Goal: Task Accomplishment & Management: Complete application form

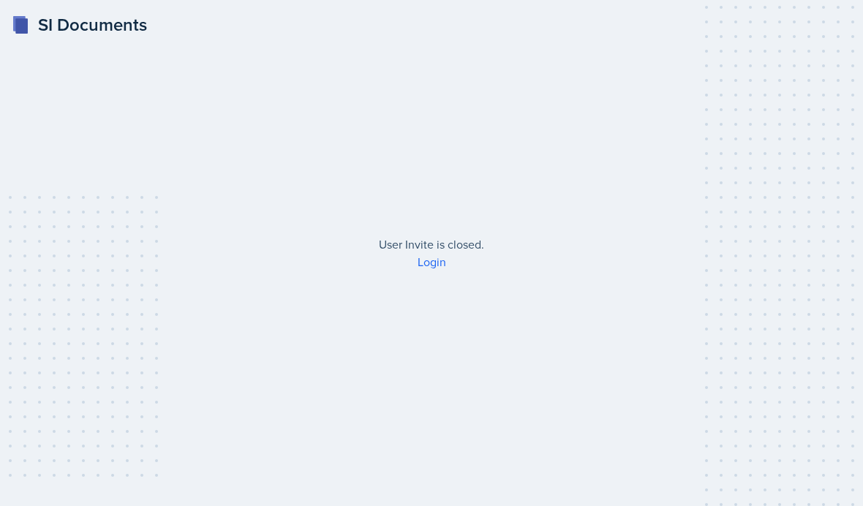
click at [439, 270] on link "Login" at bounding box center [432, 262] width 29 height 16
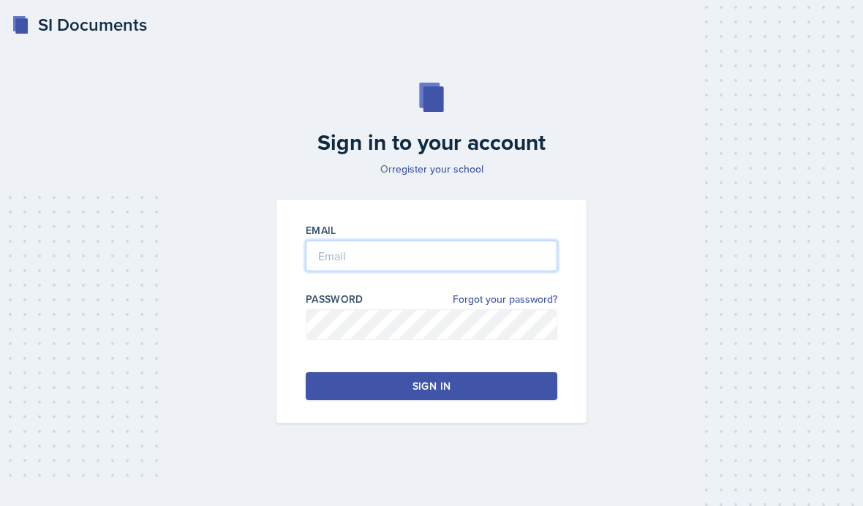
click at [351, 271] on input "email" at bounding box center [432, 256] width 252 height 31
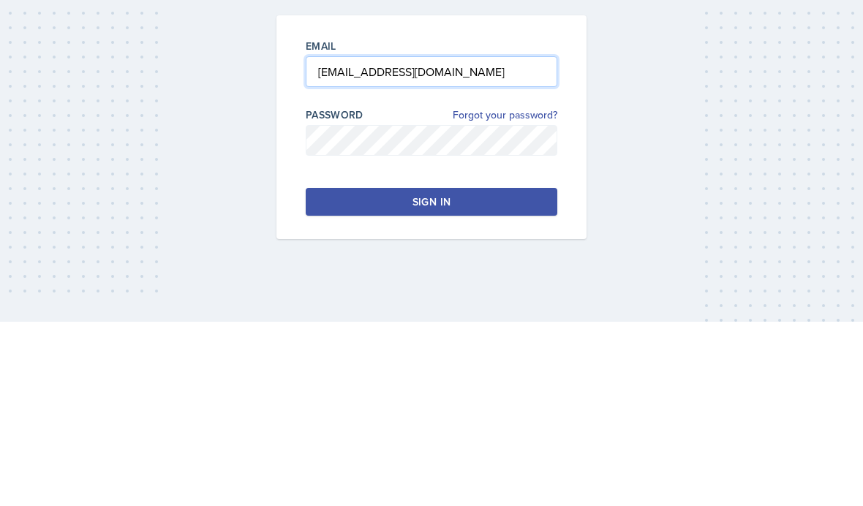
type input "[EMAIL_ADDRESS][DOMAIN_NAME]"
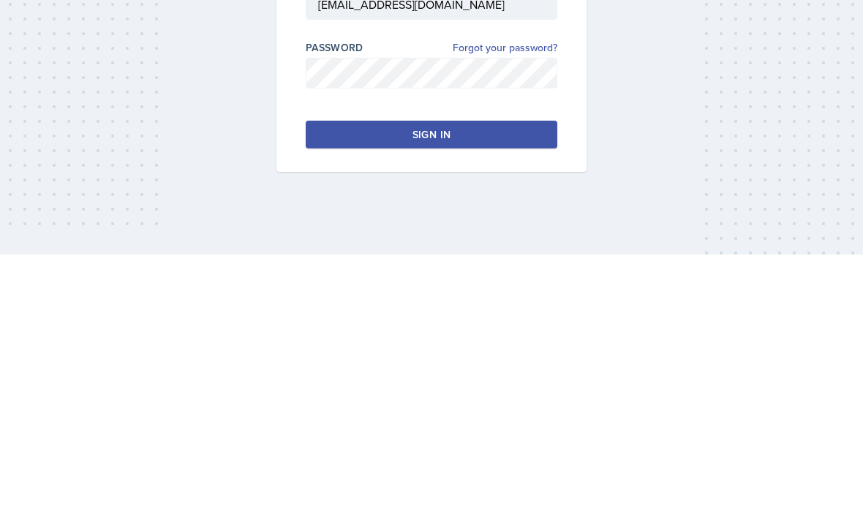
click at [474, 372] on button "Sign in" at bounding box center [432, 386] width 252 height 28
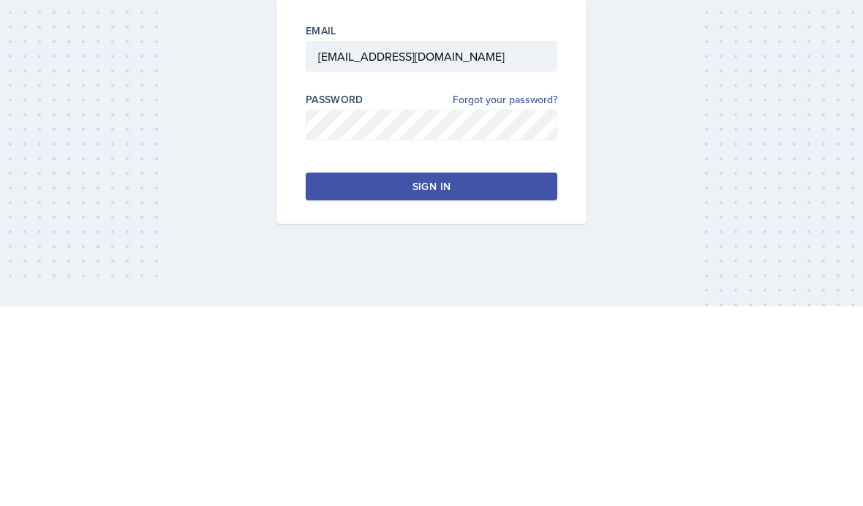
click at [515, 372] on button "Sign in" at bounding box center [432, 386] width 252 height 28
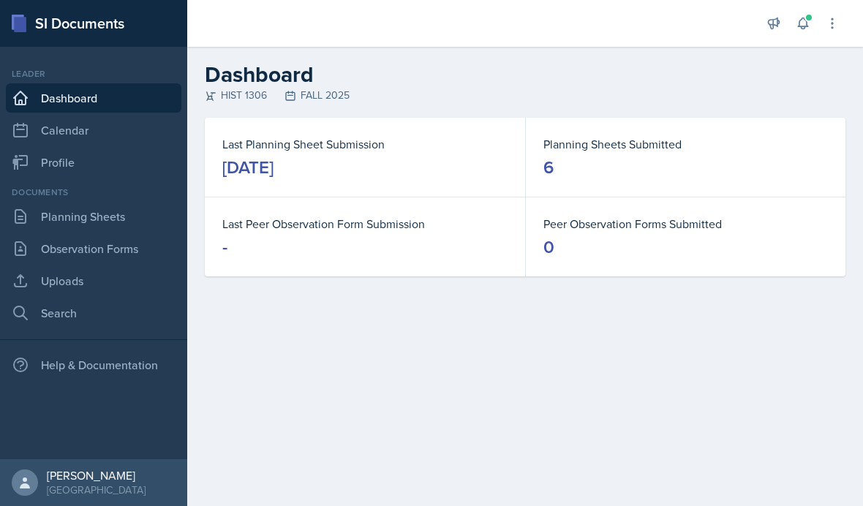
click at [70, 216] on link "Planning Sheets" at bounding box center [94, 216] width 176 height 29
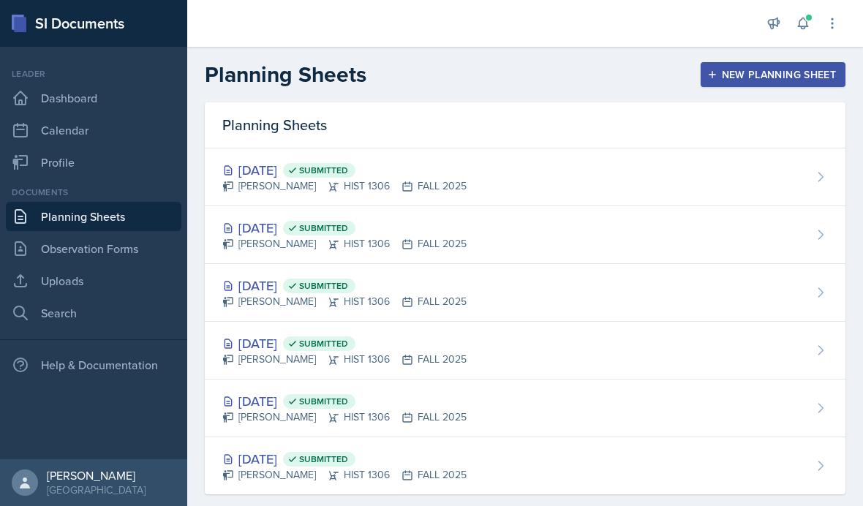
click at [804, 69] on div "New Planning Sheet" at bounding box center [773, 75] width 126 height 12
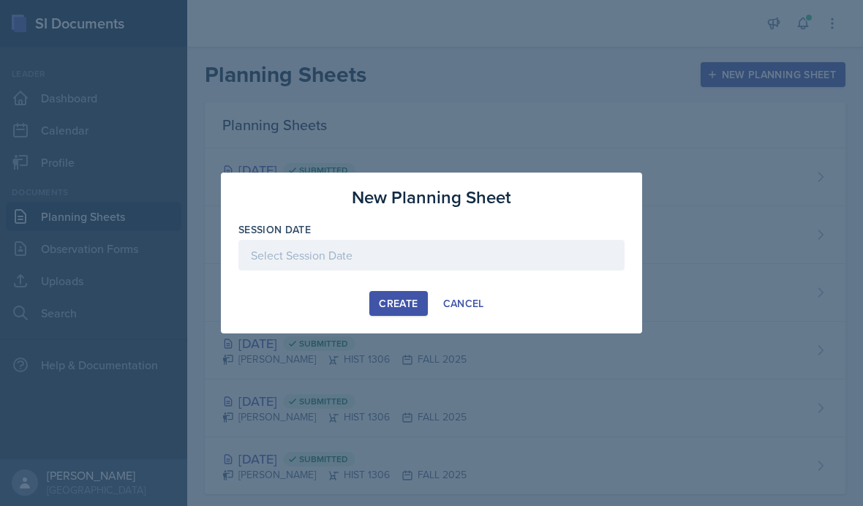
click at [281, 304] on div "Create Cancel" at bounding box center [432, 303] width 386 height 25
click at [411, 340] on div at bounding box center [431, 253] width 863 height 506
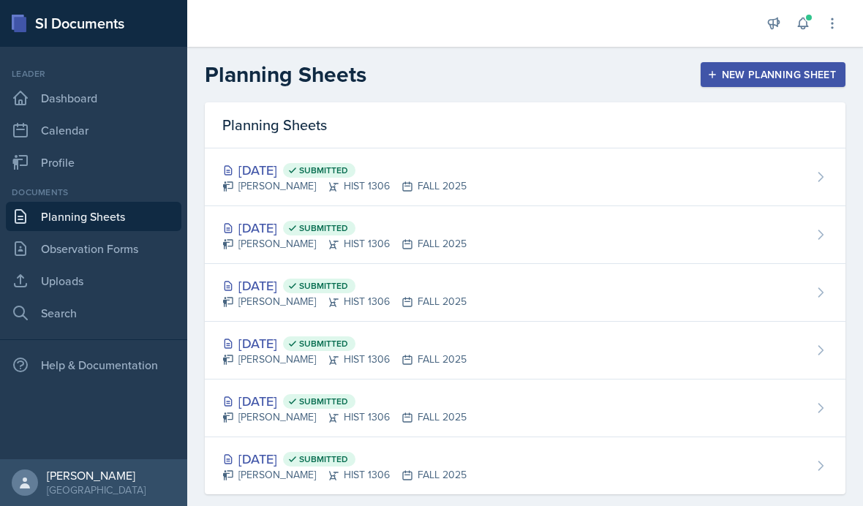
scroll to position [52, 0]
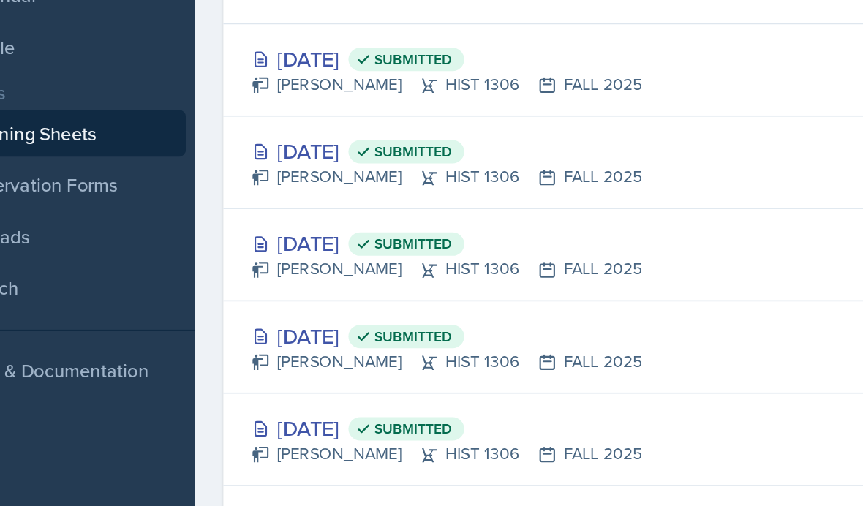
click at [359, 264] on div "[DATE] Submitted [PERSON_NAME] HIST 1306 FALL 2025" at bounding box center [525, 293] width 641 height 58
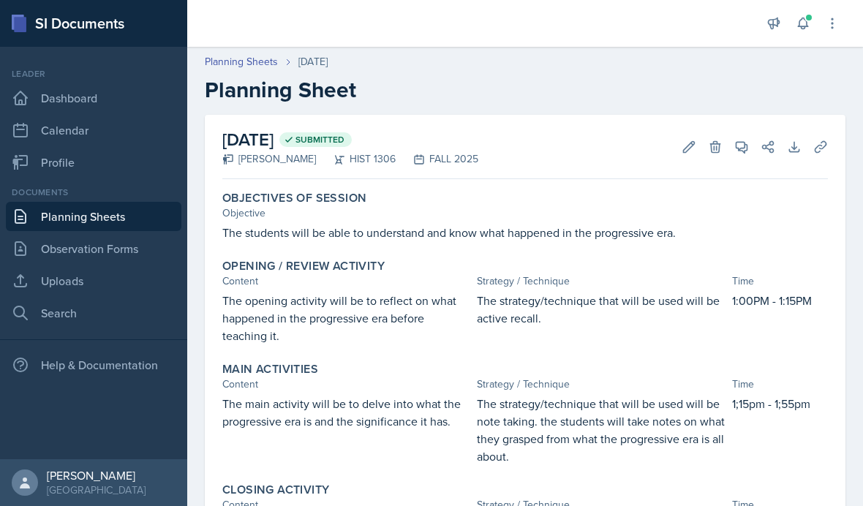
click at [160, 216] on link "Planning Sheets" at bounding box center [94, 216] width 176 height 29
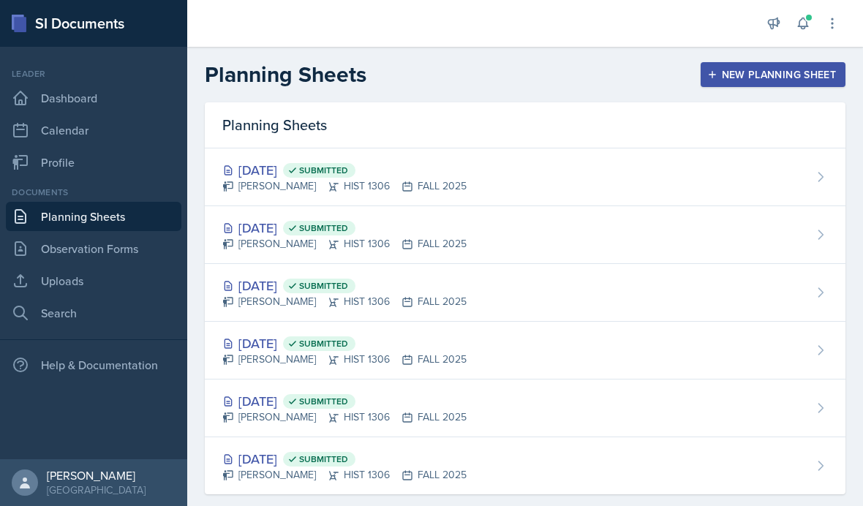
click at [734, 77] on div "New Planning Sheet" at bounding box center [773, 75] width 126 height 12
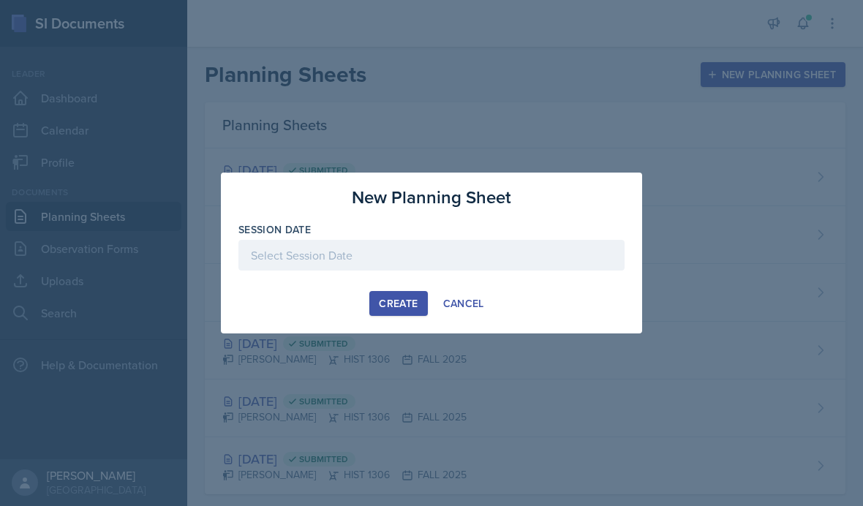
click at [443, 253] on div at bounding box center [432, 255] width 386 height 31
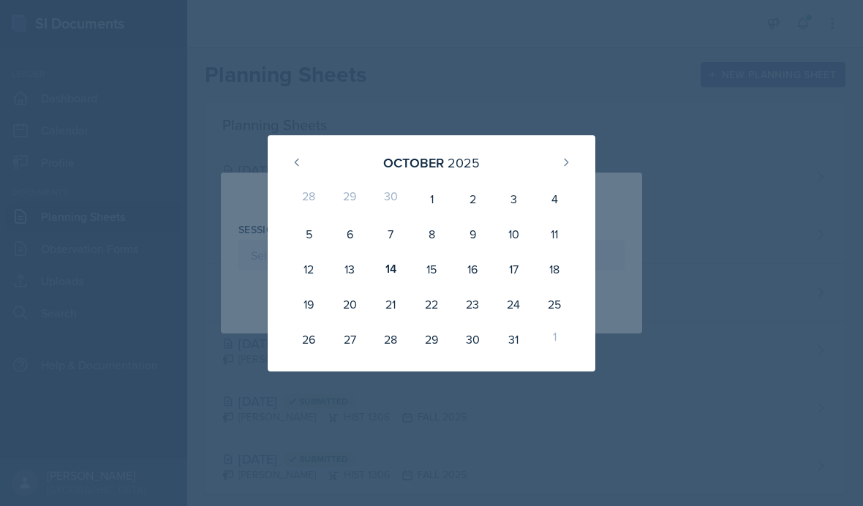
click at [577, 94] on div at bounding box center [431, 253] width 863 height 506
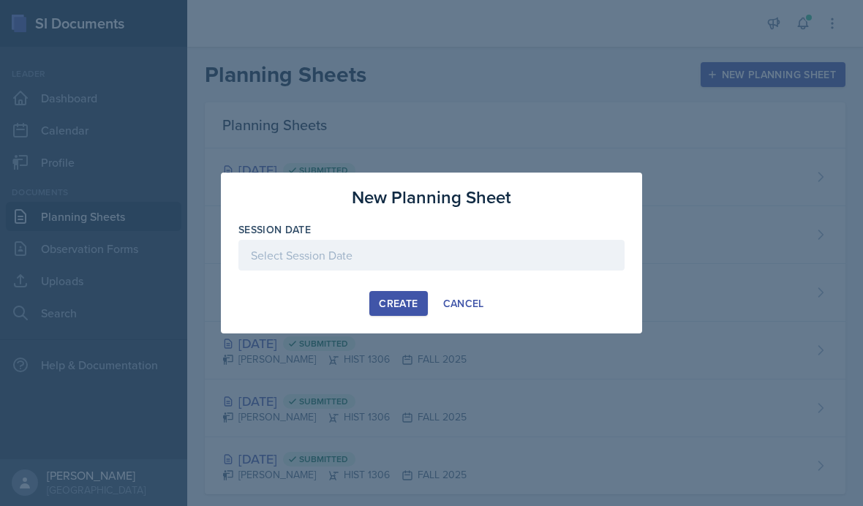
click at [523, 127] on div at bounding box center [431, 253] width 863 height 506
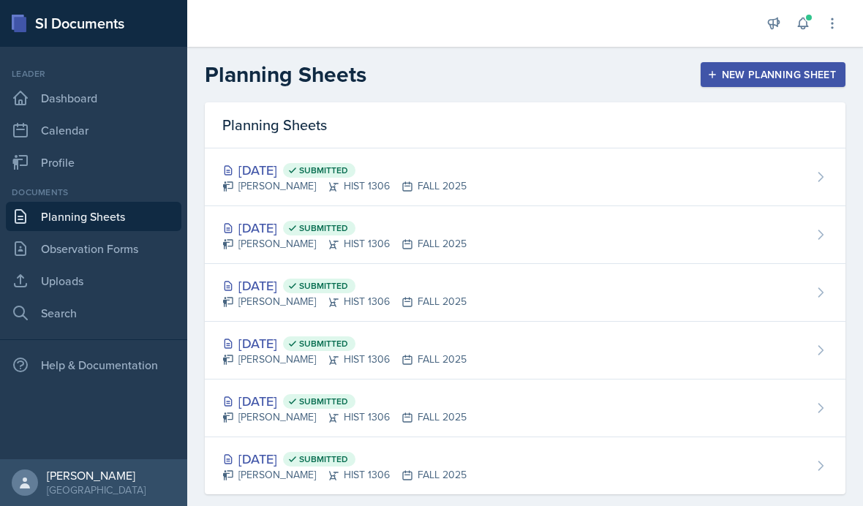
click at [751, 75] on div "New Planning Sheet" at bounding box center [773, 75] width 126 height 12
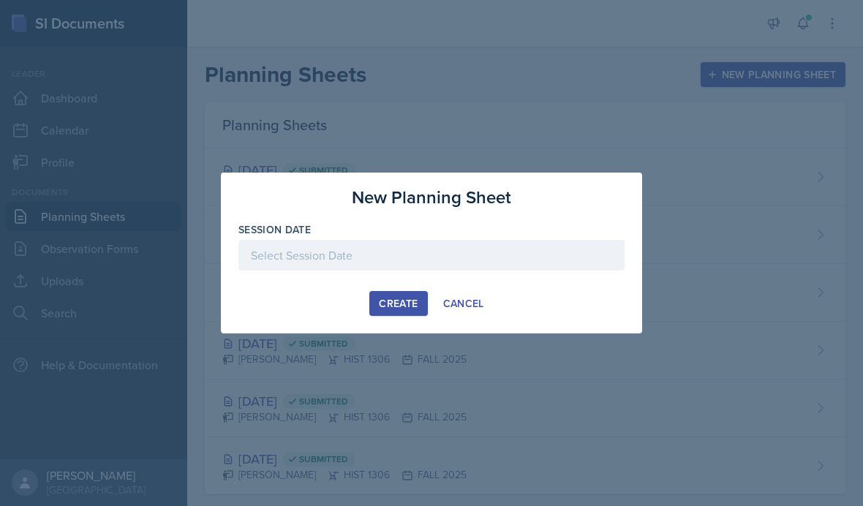
click at [414, 299] on div "Create" at bounding box center [398, 304] width 39 height 12
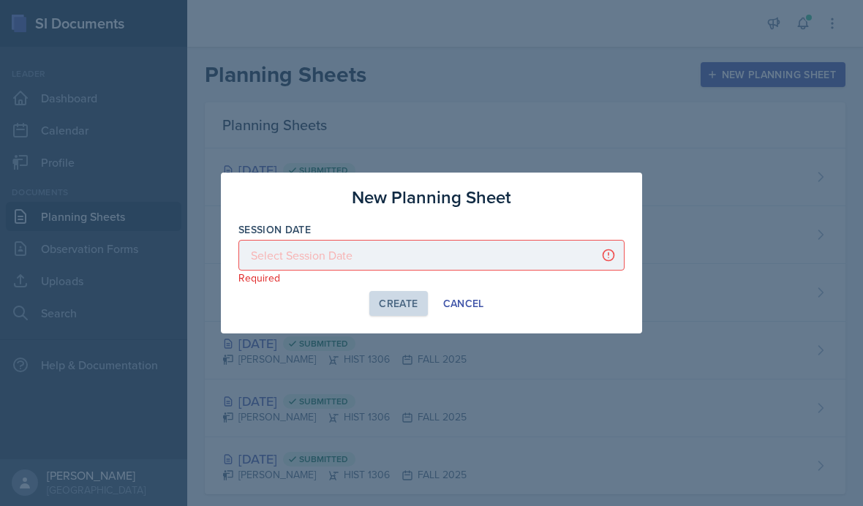
click at [449, 255] on div at bounding box center [432, 255] width 386 height 31
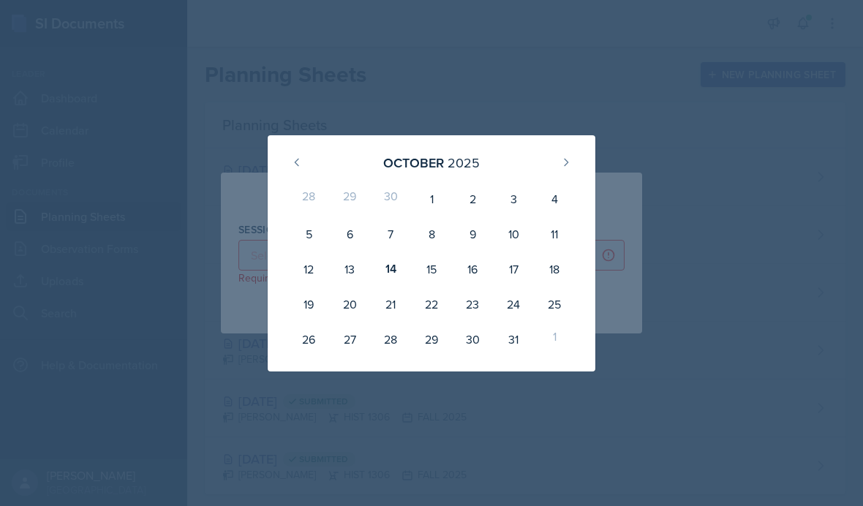
click at [356, 237] on div "6" at bounding box center [349, 234] width 41 height 35
type input "[DATE]"
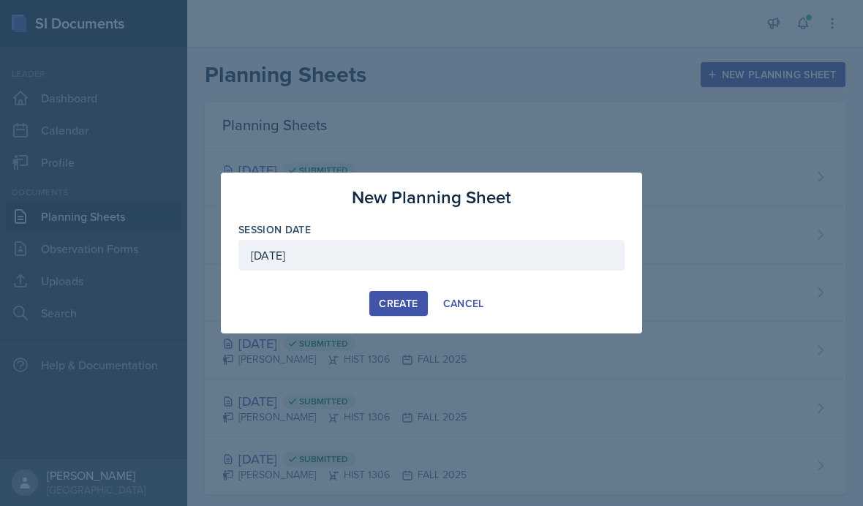
click at [414, 304] on div "Create" at bounding box center [398, 304] width 39 height 12
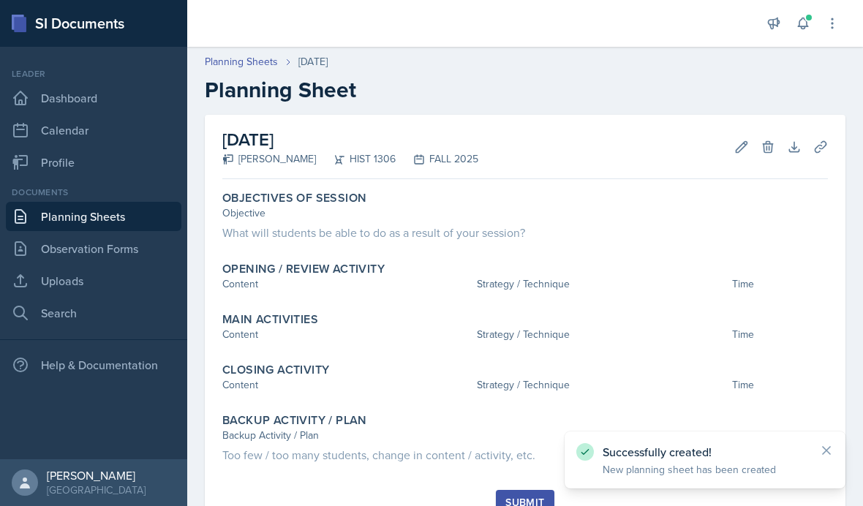
click at [490, 230] on div "What will students be able to do as a result of your session?" at bounding box center [525, 233] width 606 height 18
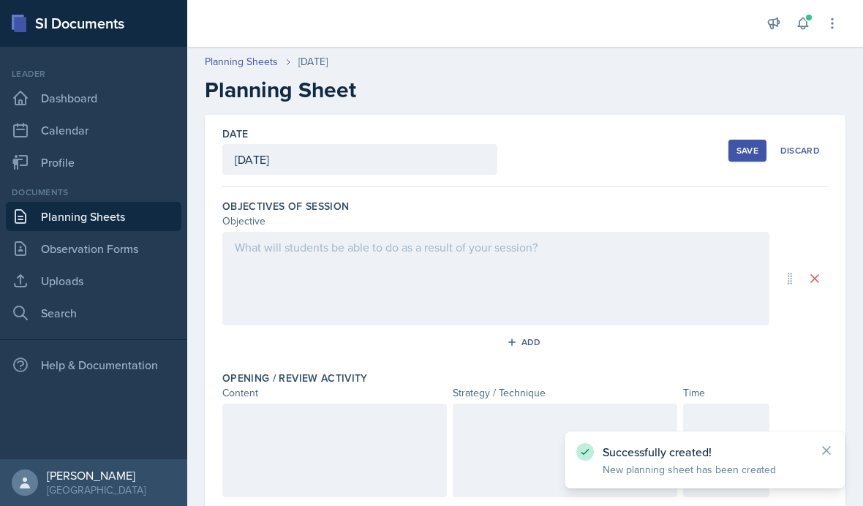
click at [555, 253] on div at bounding box center [495, 279] width 547 height 94
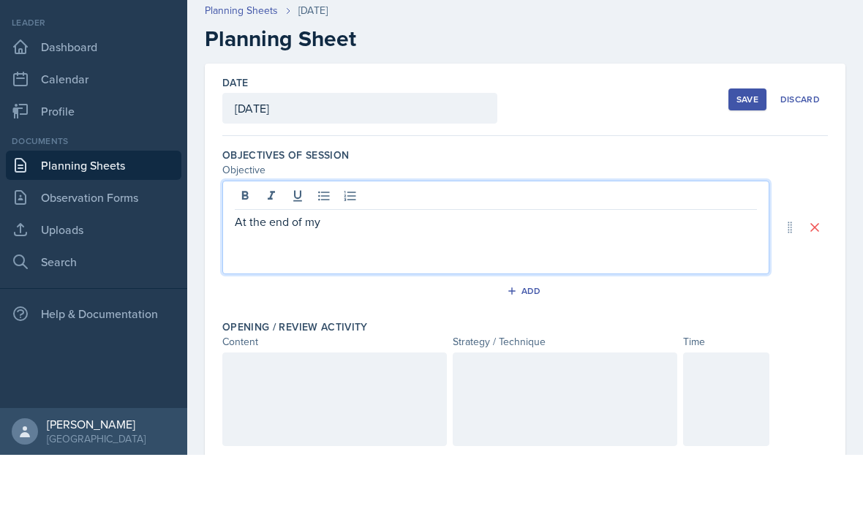
scroll to position [52, 0]
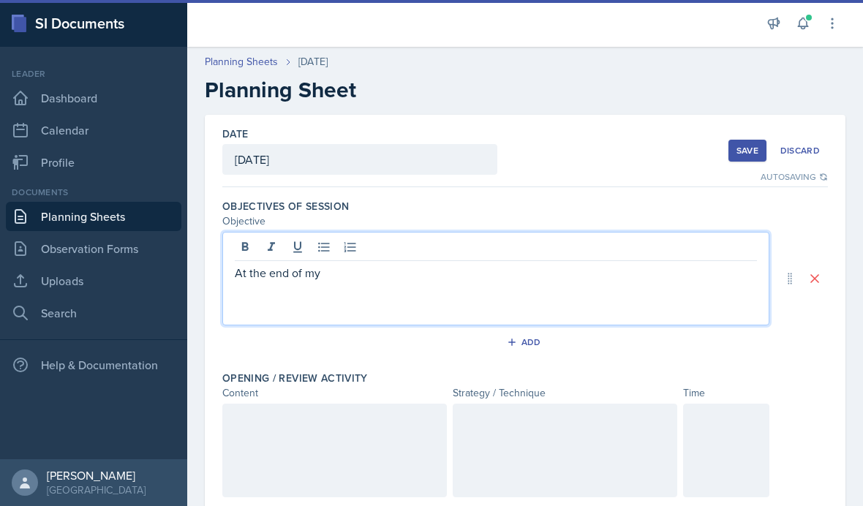
click at [408, 264] on p "At the end of my" at bounding box center [496, 273] width 522 height 18
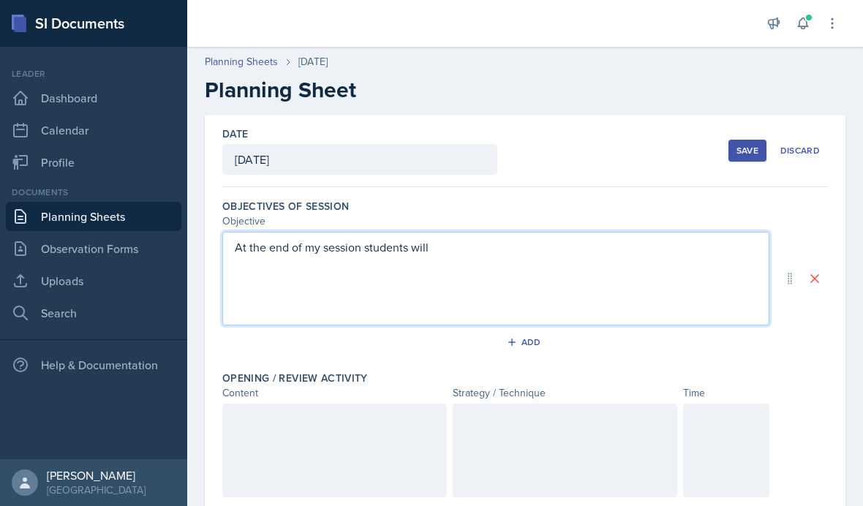
scroll to position [0, 0]
click at [418, 239] on p "At the end of my session students will be prepared for their second exam" at bounding box center [496, 248] width 522 height 18
click at [615, 239] on p "At the end of my session students will be prepared for their second exam" at bounding box center [496, 248] width 522 height 18
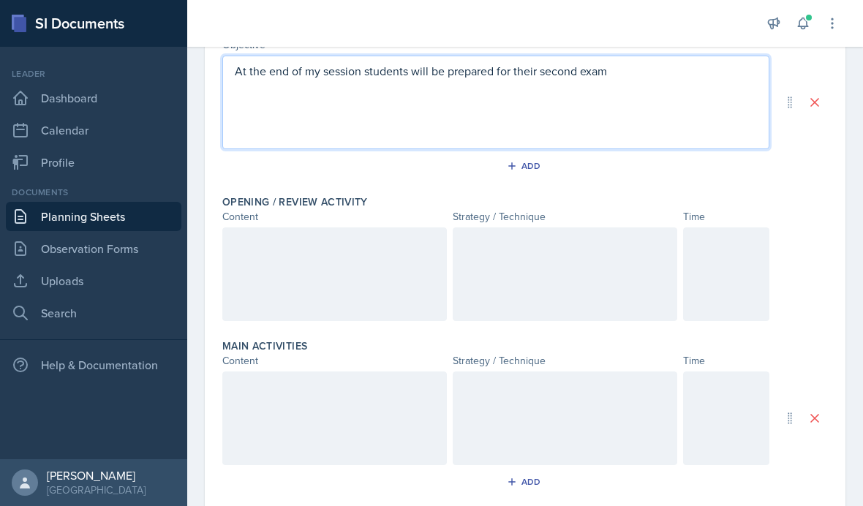
scroll to position [194, 0]
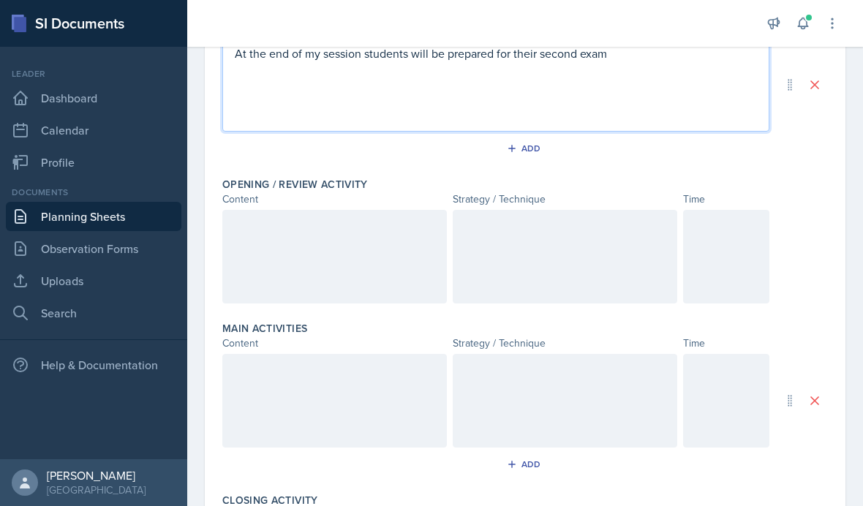
click at [417, 210] on div at bounding box center [334, 257] width 225 height 94
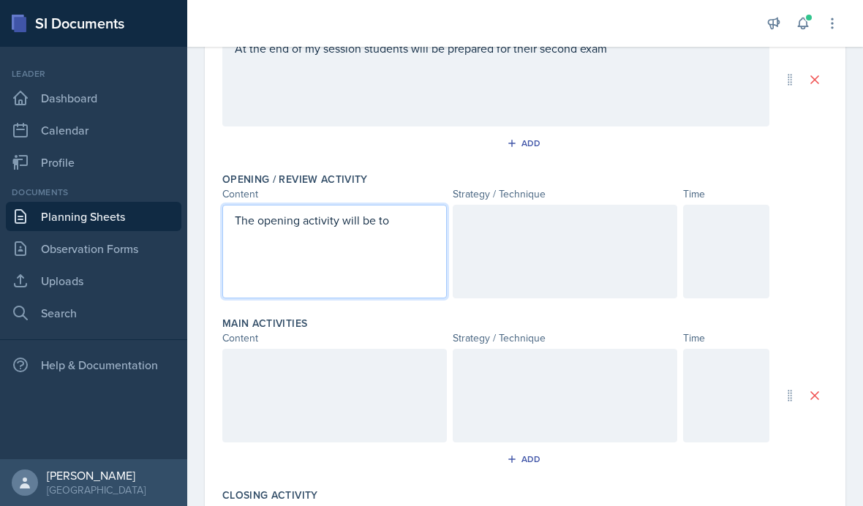
scroll to position [193, 0]
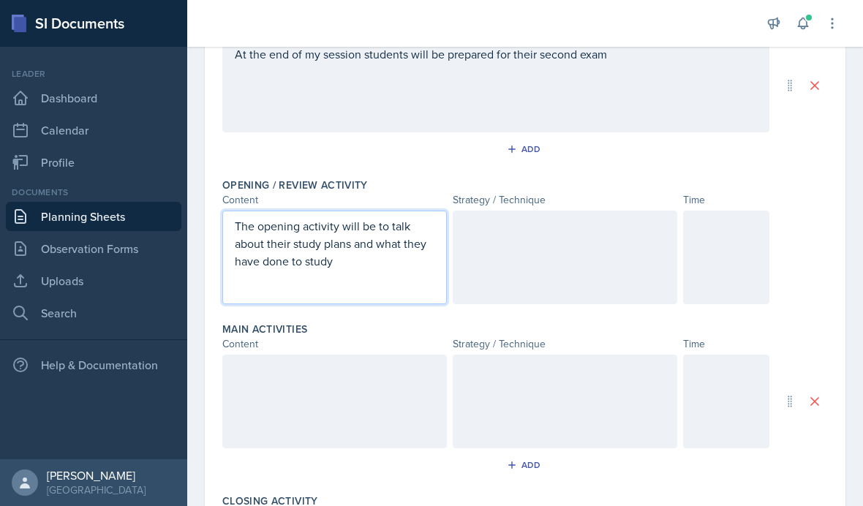
click at [510, 211] on div at bounding box center [565, 258] width 225 height 94
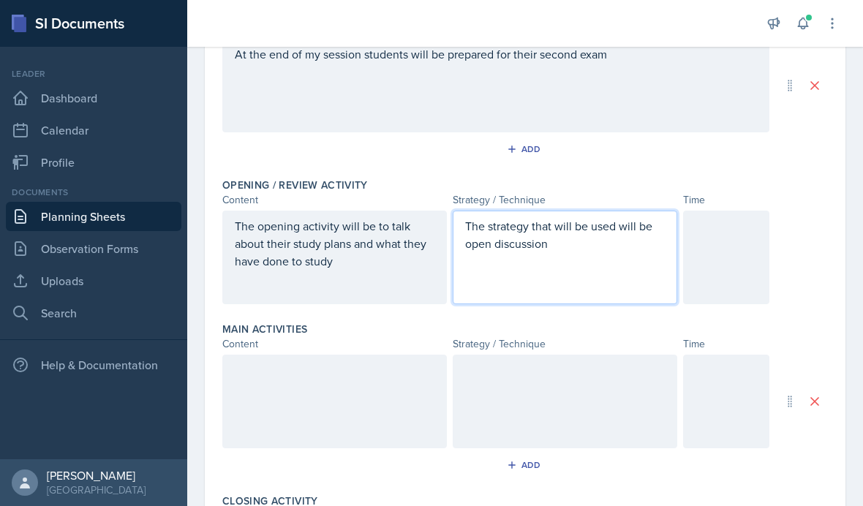
click at [705, 211] on div at bounding box center [726, 258] width 86 height 94
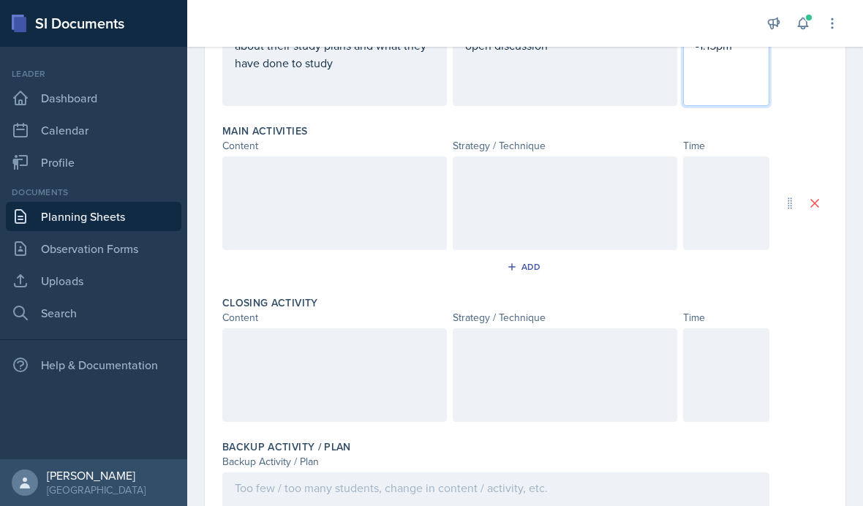
scroll to position [404, 0]
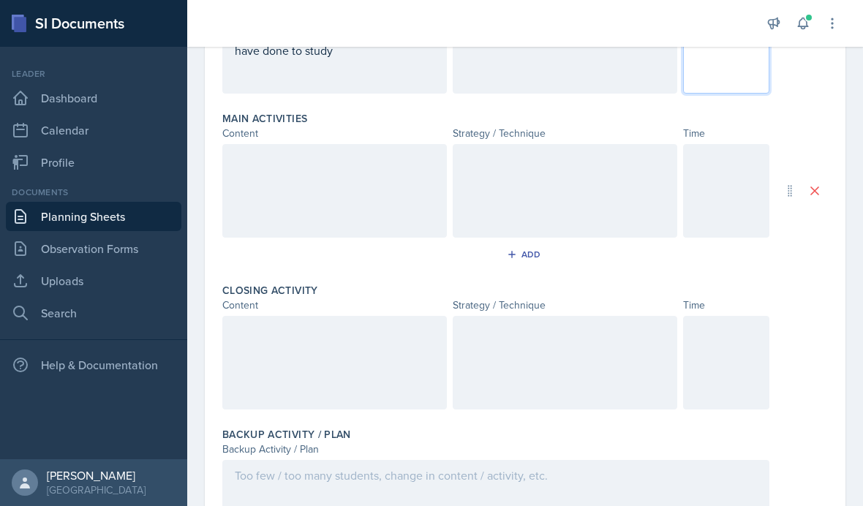
click at [432, 144] on div at bounding box center [334, 191] width 225 height 94
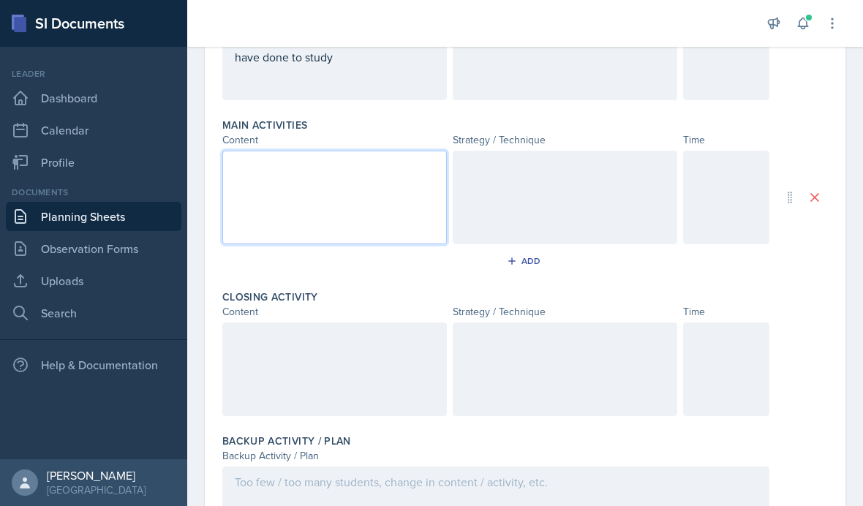
scroll to position [394, 0]
click at [376, 155] on div at bounding box center [334, 201] width 225 height 94
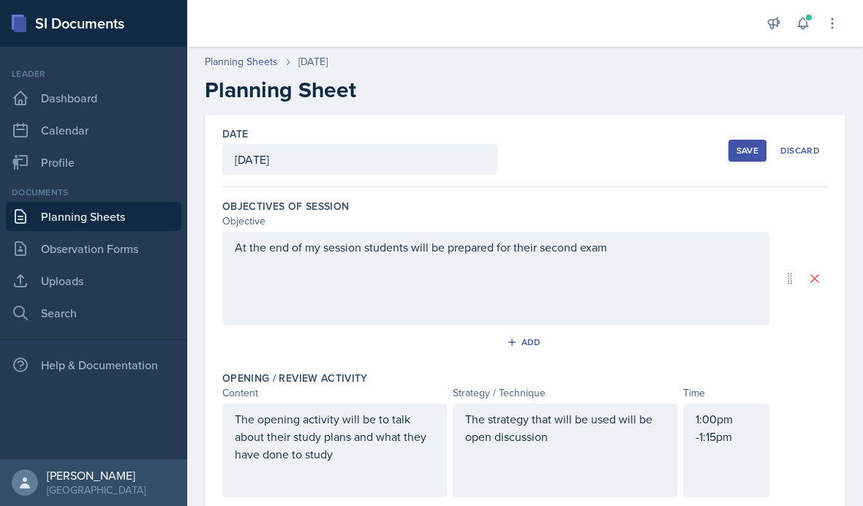
scroll to position [0, 0]
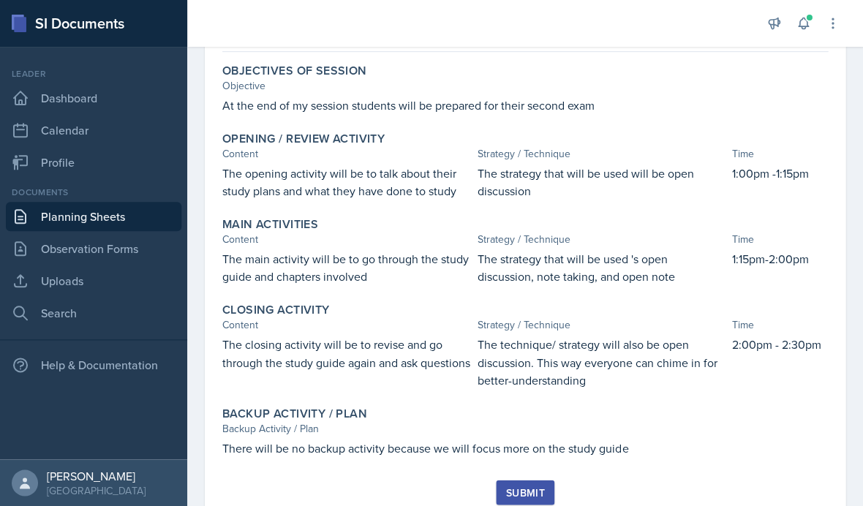
scroll to position [127, 0]
click at [543, 497] on div "Submit" at bounding box center [525, 493] width 39 height 12
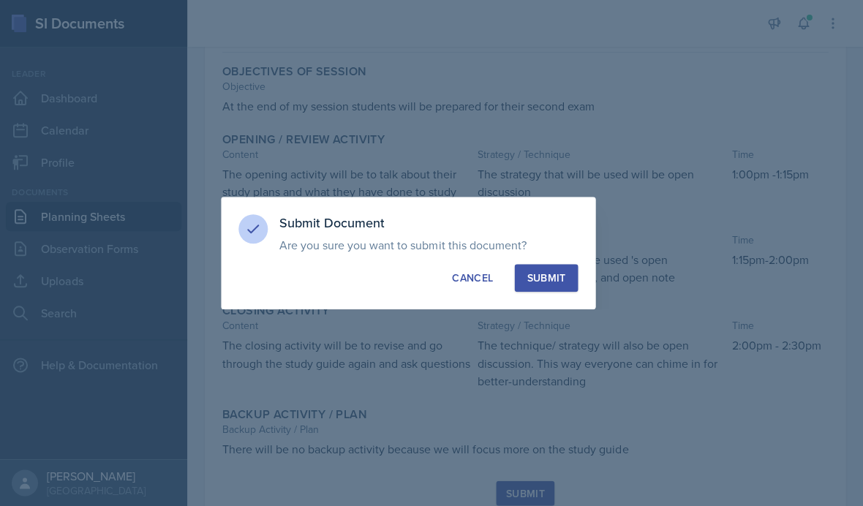
click at [563, 286] on button "Submit" at bounding box center [546, 278] width 64 height 28
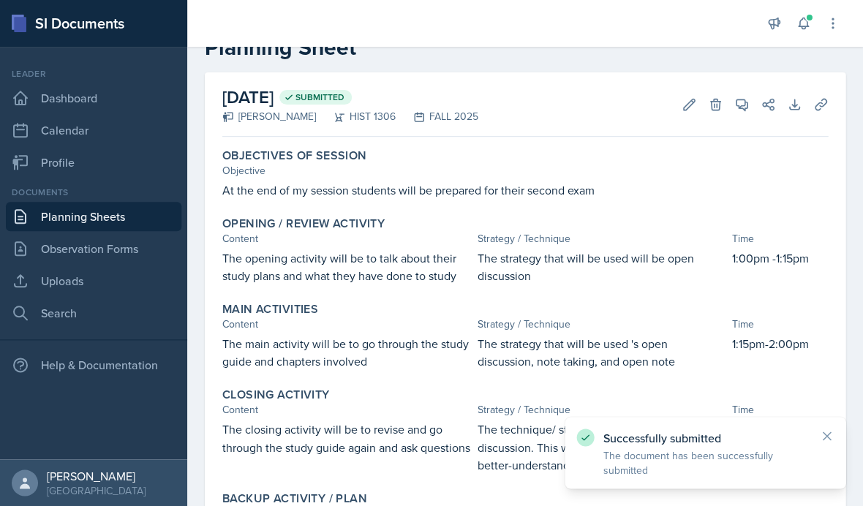
scroll to position [30, 0]
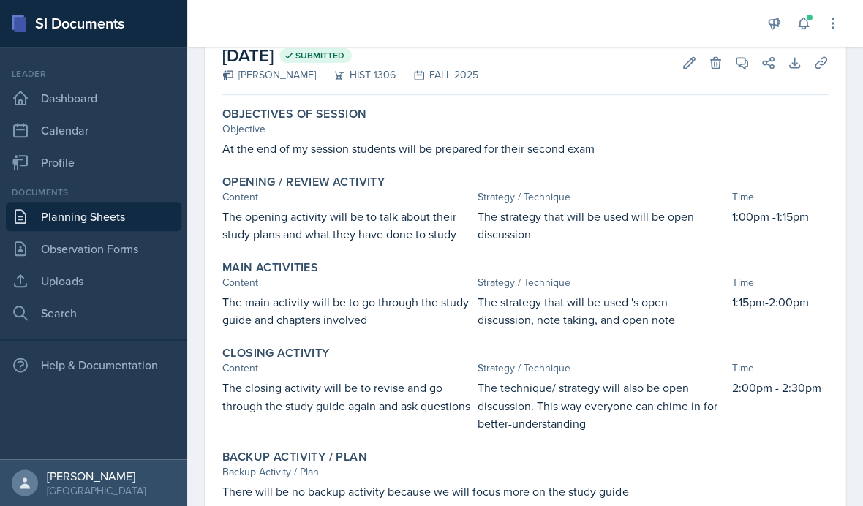
click at [170, 227] on link "Planning Sheets" at bounding box center [94, 216] width 176 height 29
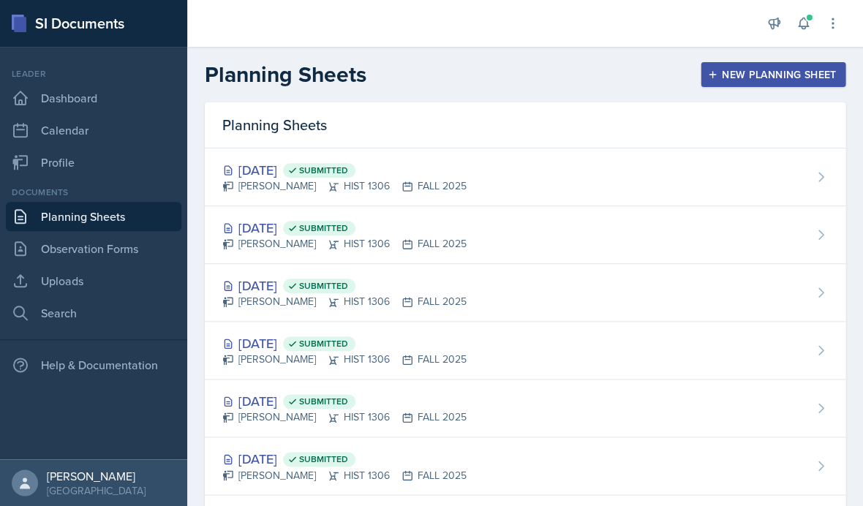
click at [753, 76] on div "New Planning Sheet" at bounding box center [773, 75] width 126 height 12
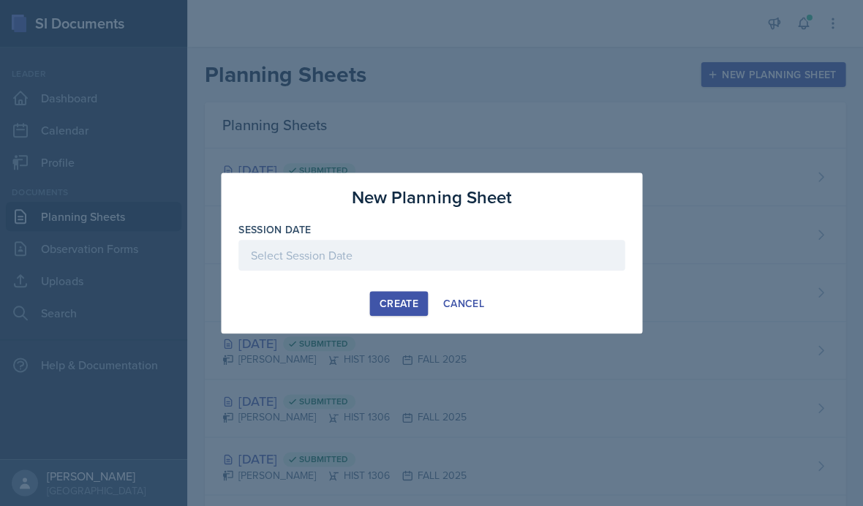
click at [415, 301] on div "Create" at bounding box center [398, 304] width 39 height 12
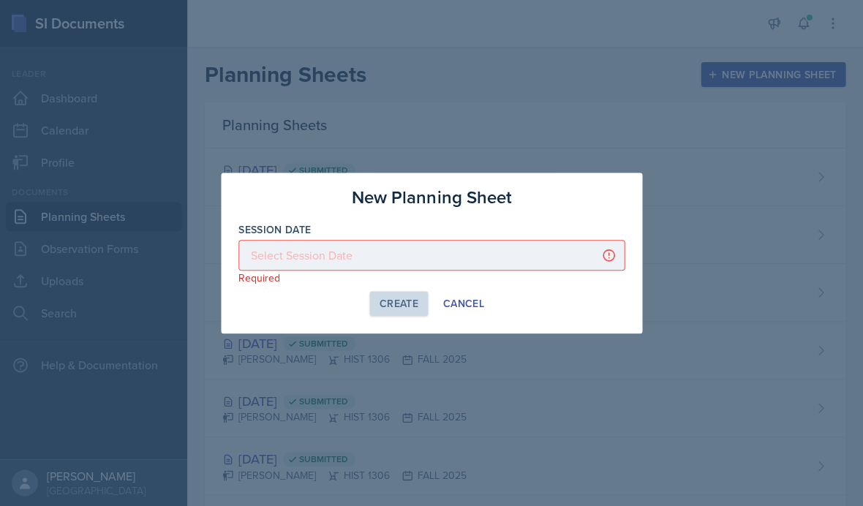
click at [481, 251] on div at bounding box center [432, 255] width 386 height 31
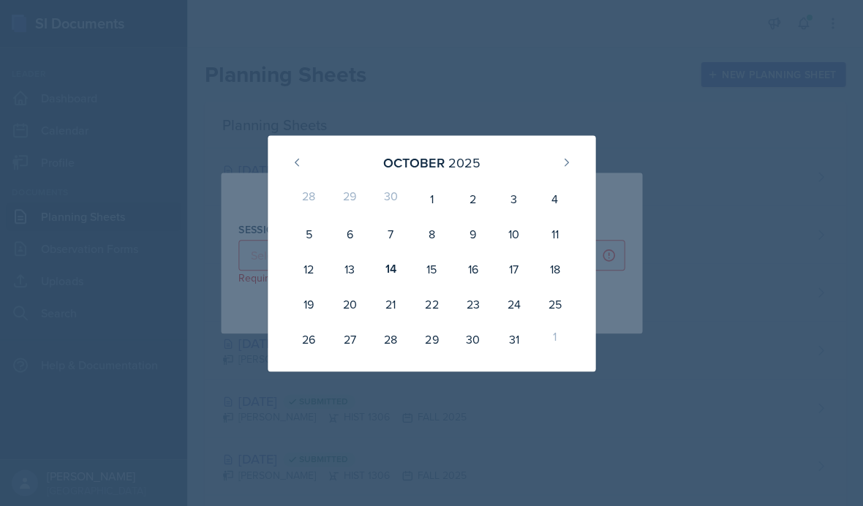
click at [358, 270] on div "13" at bounding box center [349, 269] width 41 height 35
type input "October 13th, 2025"
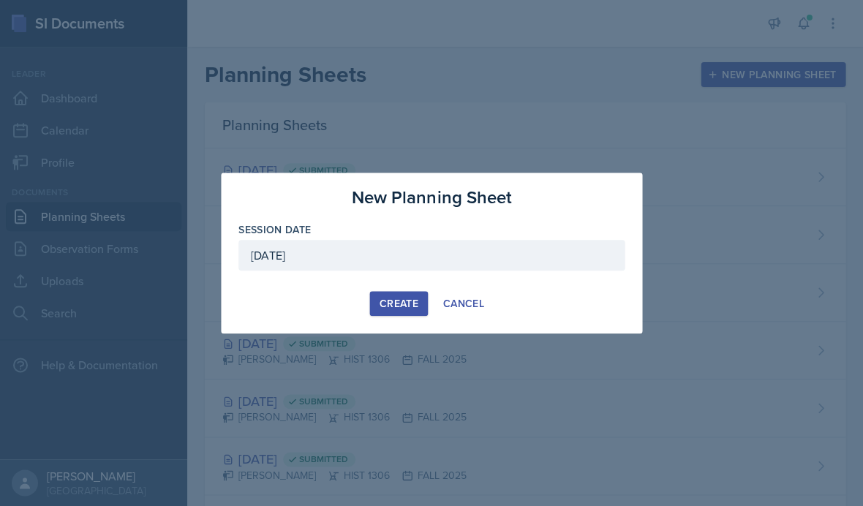
click at [411, 311] on button "Create" at bounding box center [398, 303] width 58 height 25
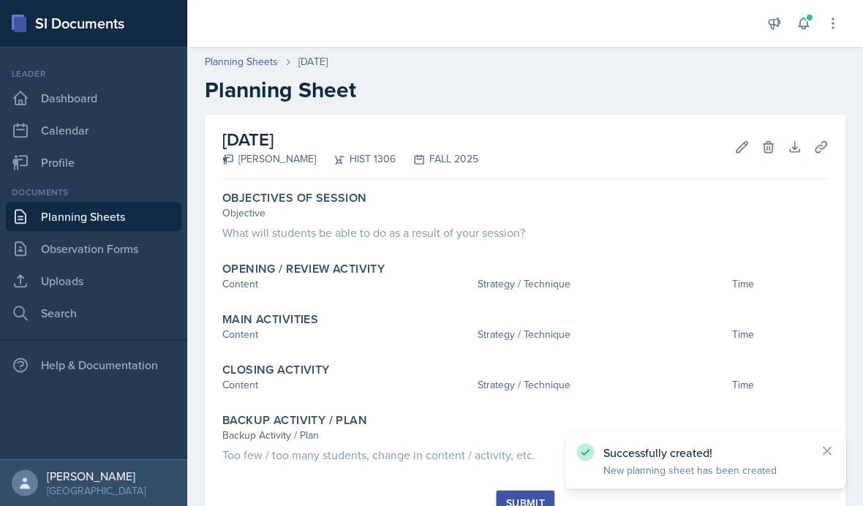
click at [256, 232] on div "What will students be able to do as a result of your session?" at bounding box center [525, 233] width 606 height 18
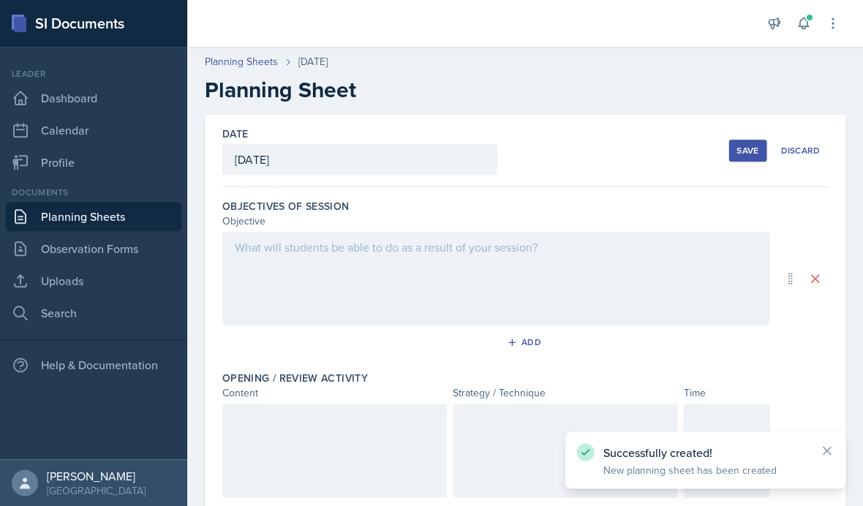
click at [632, 255] on div at bounding box center [495, 279] width 547 height 94
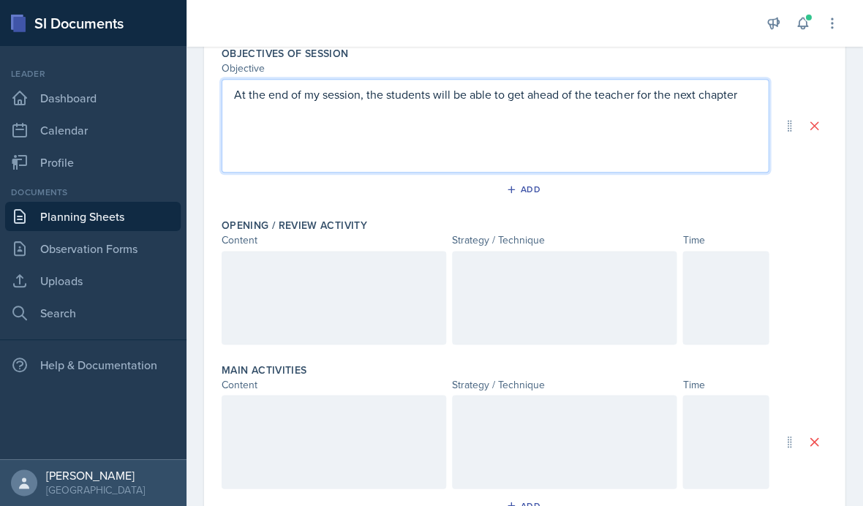
scroll to position [160, 0]
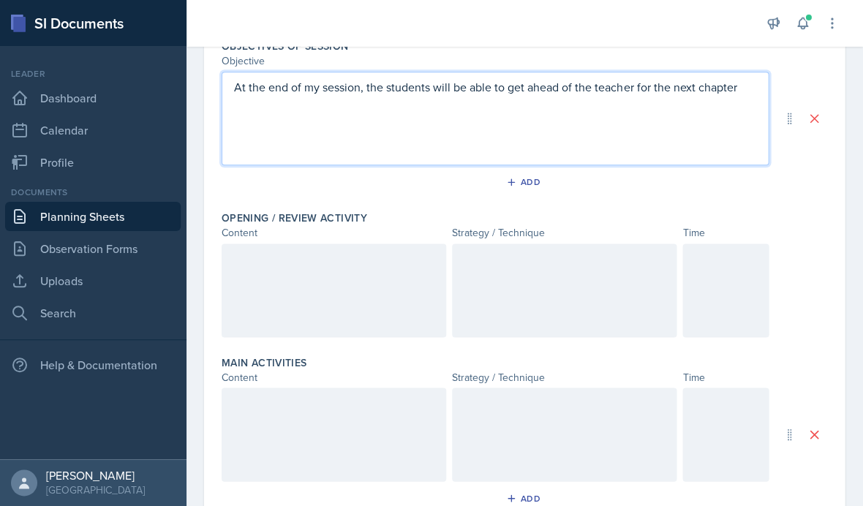
click at [383, 249] on div at bounding box center [334, 291] width 225 height 94
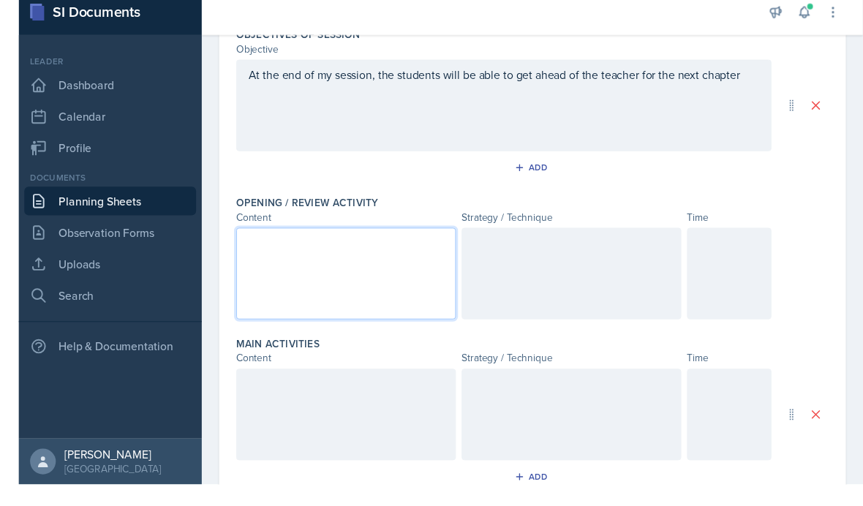
scroll to position [52, 0]
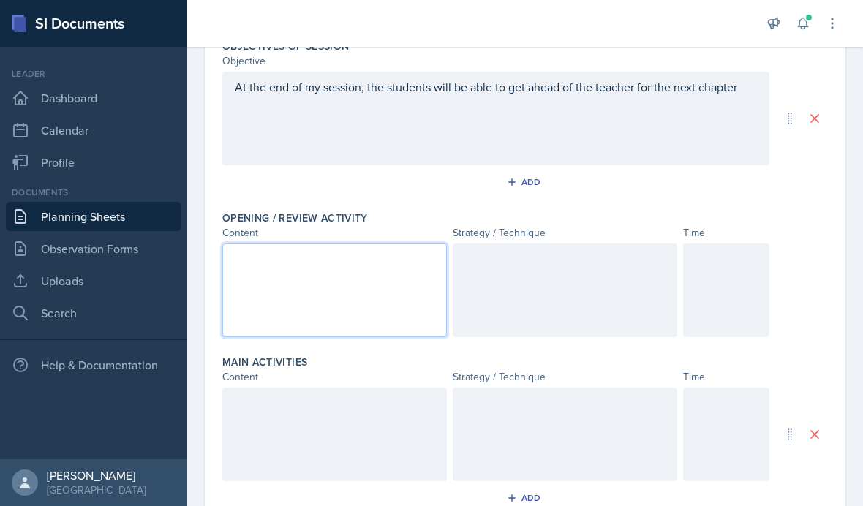
click at [375, 244] on div at bounding box center [334, 291] width 225 height 94
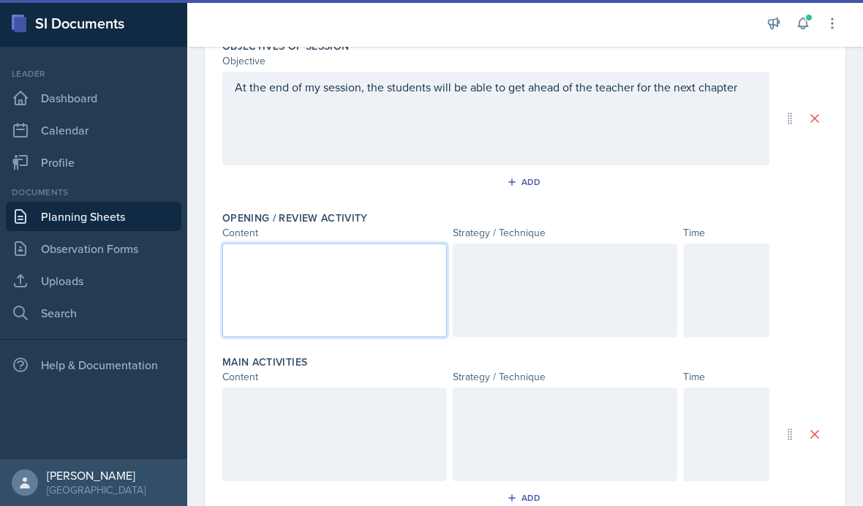
scroll to position [162, 0]
click at [293, 242] on div at bounding box center [334, 289] width 225 height 94
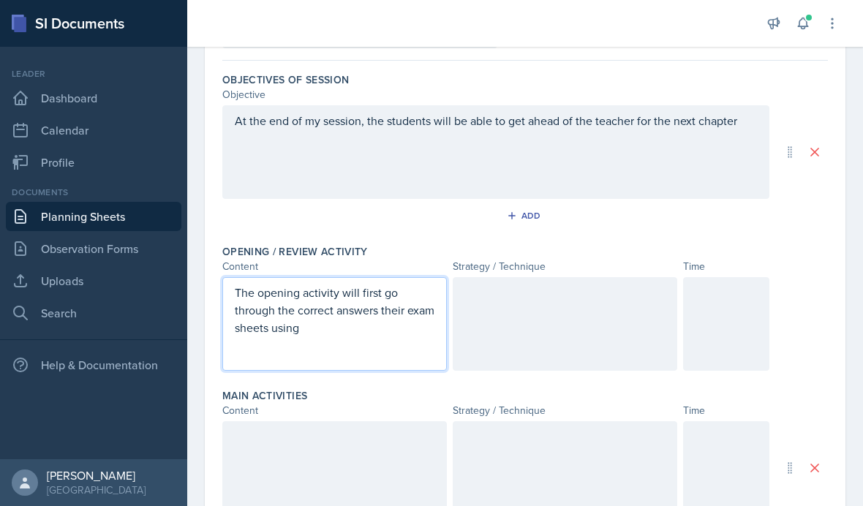
scroll to position [124, 0]
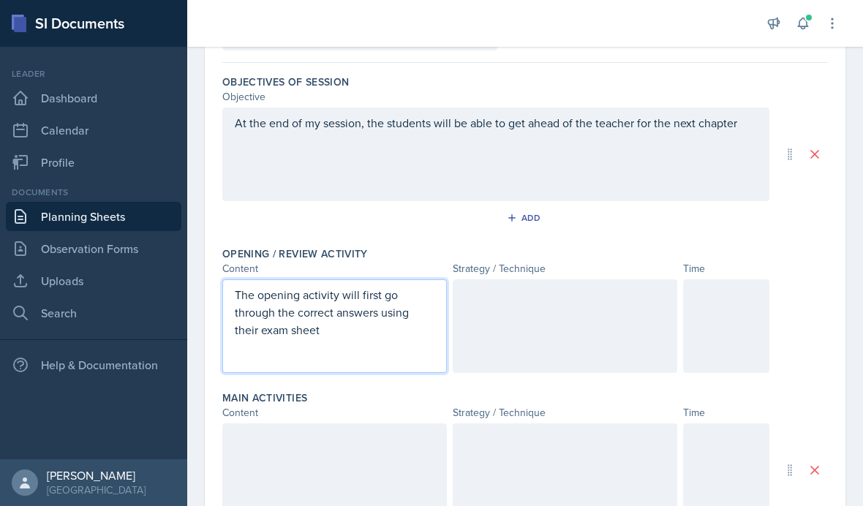
click at [536, 279] on div at bounding box center [565, 326] width 225 height 94
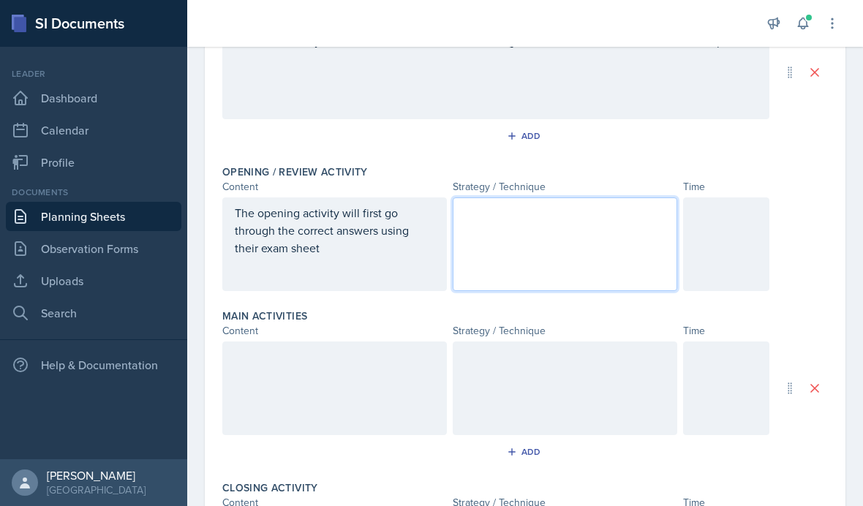
scroll to position [204, 0]
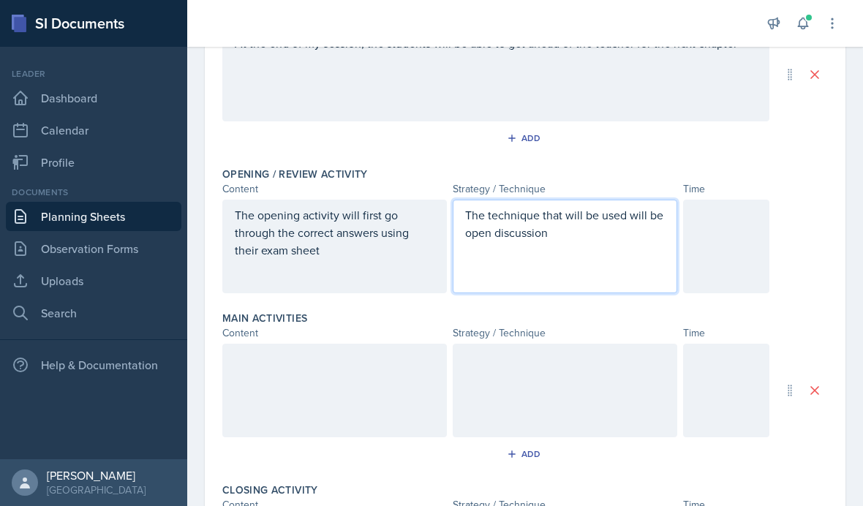
click at [623, 206] on p "The technique that will be used will be open discussion" at bounding box center [565, 223] width 200 height 35
click at [630, 206] on p "The technique that will be used will be open discussion" at bounding box center [565, 223] width 200 height 35
click at [732, 200] on div at bounding box center [726, 247] width 86 height 94
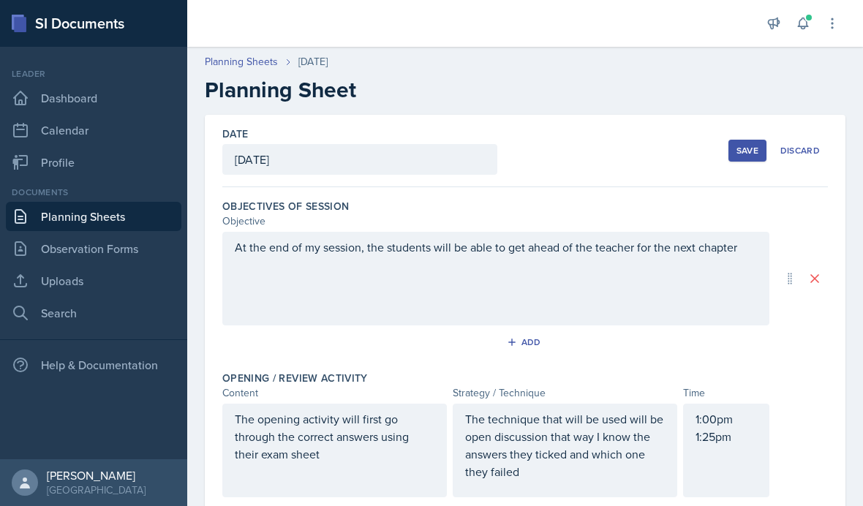
scroll to position [0, 0]
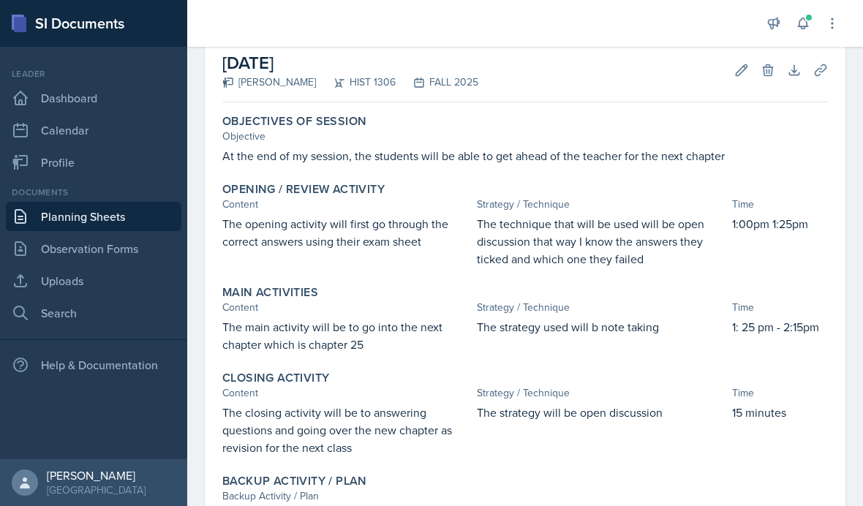
scroll to position [61, 0]
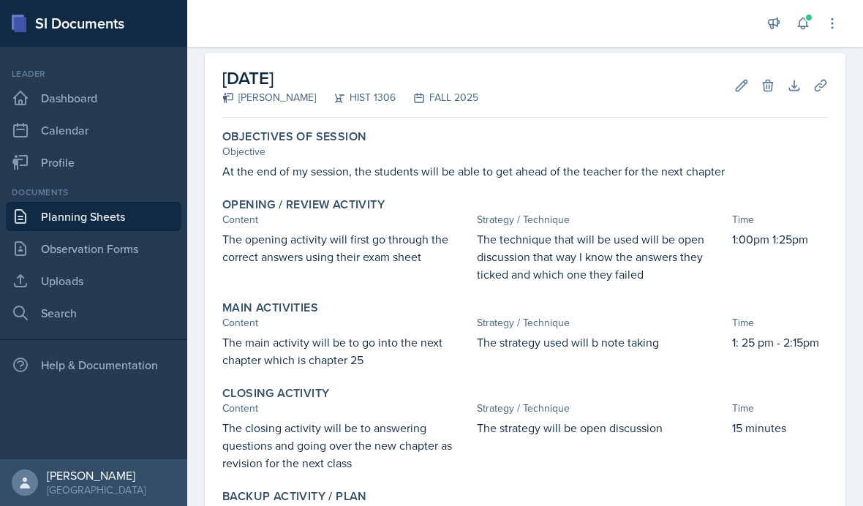
click at [357, 75] on h2 "October 13th, 2025" at bounding box center [350, 78] width 256 height 26
click at [344, 80] on h2 "October 13th, 2025" at bounding box center [350, 78] width 256 height 26
click at [746, 89] on icon at bounding box center [742, 85] width 15 height 15
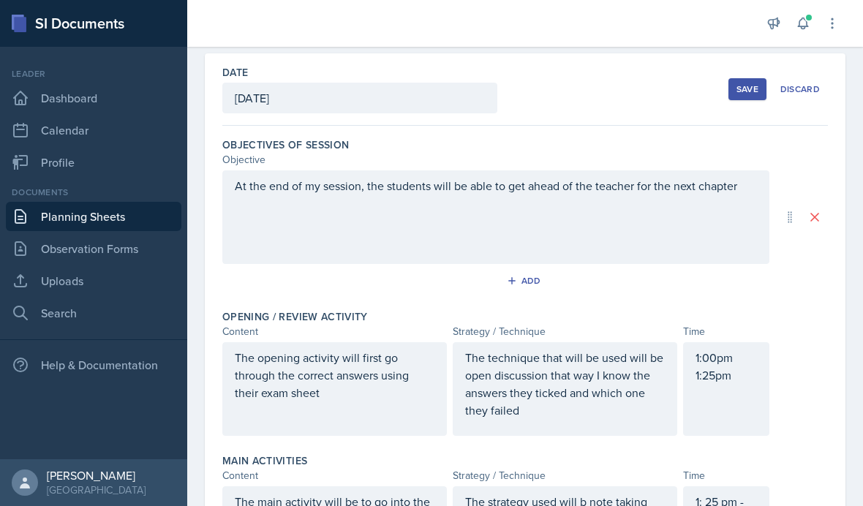
click at [297, 95] on div "October 13th, 2025" at bounding box center [359, 98] width 275 height 31
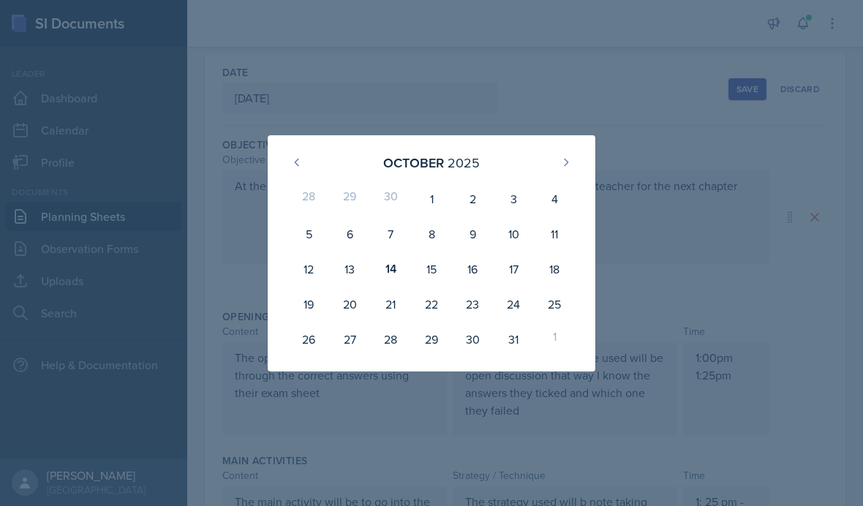
click at [397, 269] on div "14" at bounding box center [390, 269] width 41 height 35
type input "October 14th, 2025"
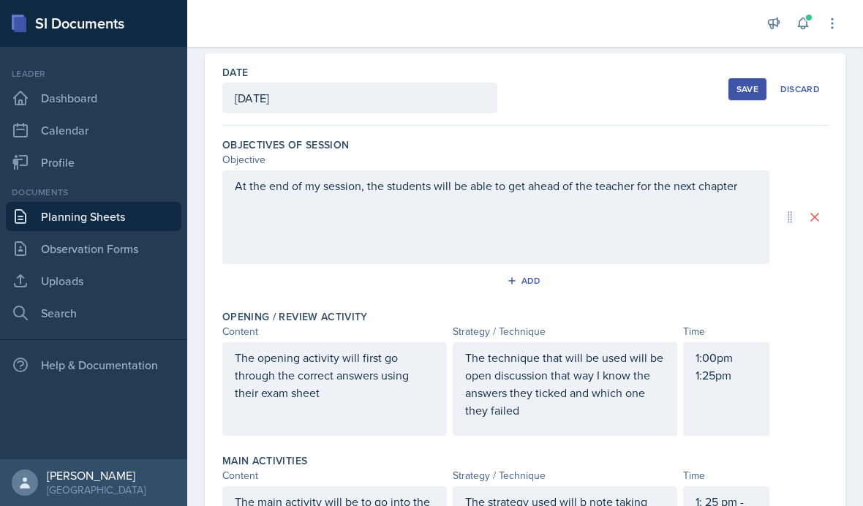
click at [746, 90] on div "Save" at bounding box center [748, 89] width 22 height 12
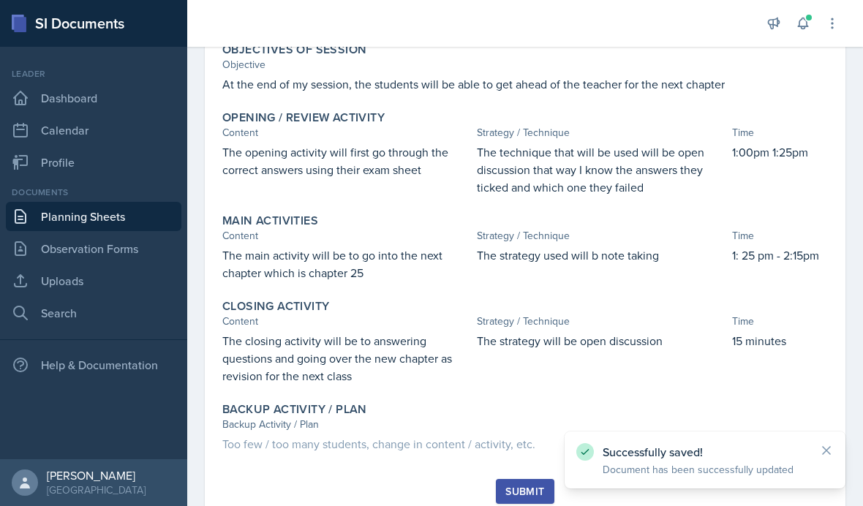
scroll to position [147, 0]
click at [533, 487] on div "Submit" at bounding box center [525, 493] width 39 height 12
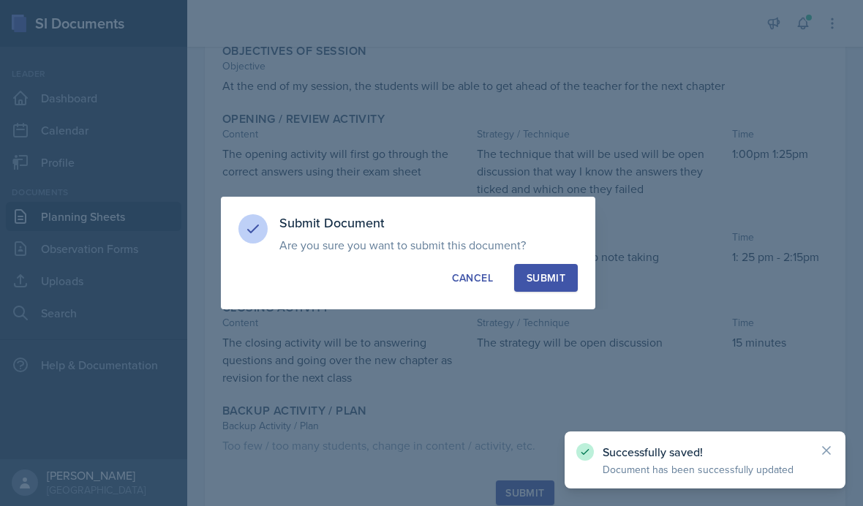
click at [562, 269] on button "Submit" at bounding box center [546, 278] width 64 height 28
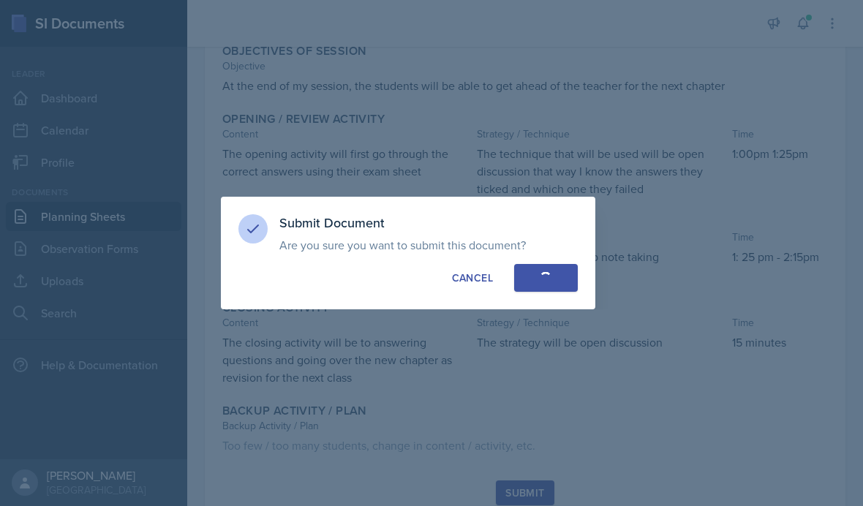
scroll to position [84, 0]
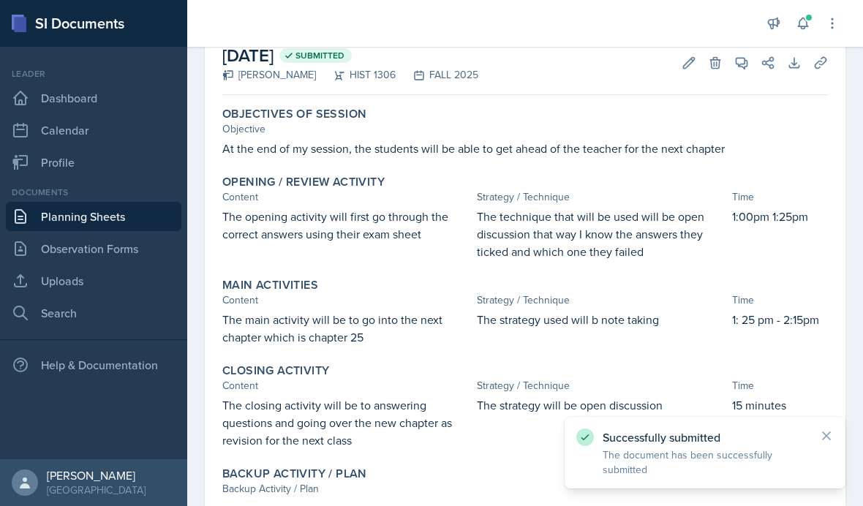
click at [56, 209] on link "Planning Sheets" at bounding box center [94, 216] width 176 height 29
